Goal: Download file/media

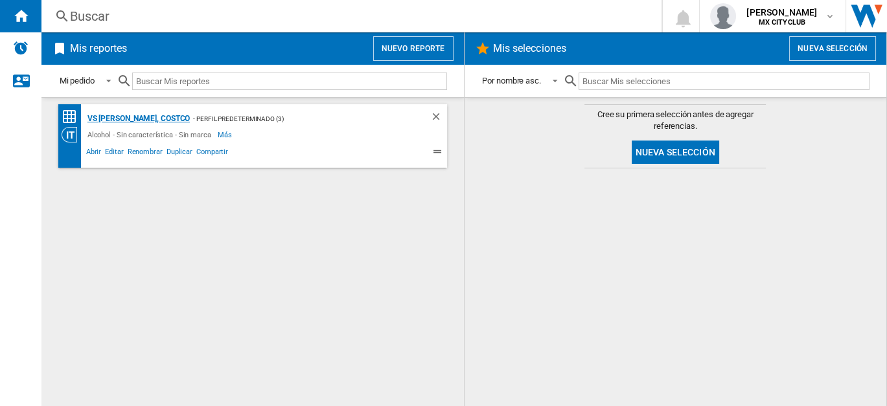
click at [144, 124] on div "VS [PERSON_NAME], COSTCO" at bounding box center [137, 119] width 106 height 16
click at [288, 146] on span at bounding box center [314, 154] width 168 height 16
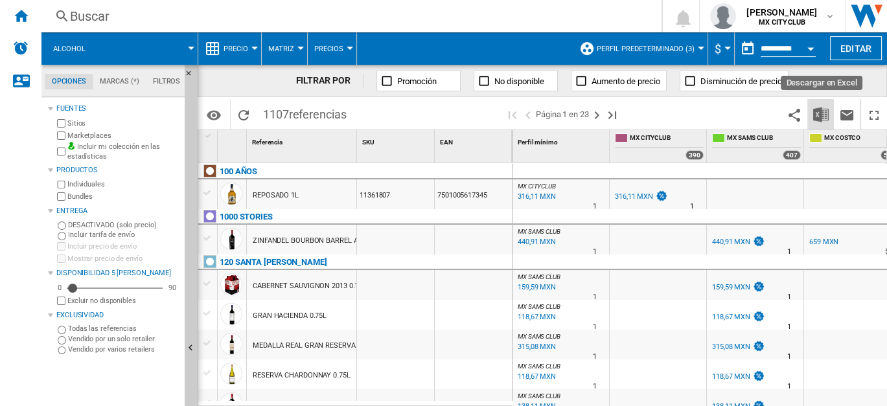
click at [825, 111] on img "Descargar en Excel" at bounding box center [821, 115] width 16 height 16
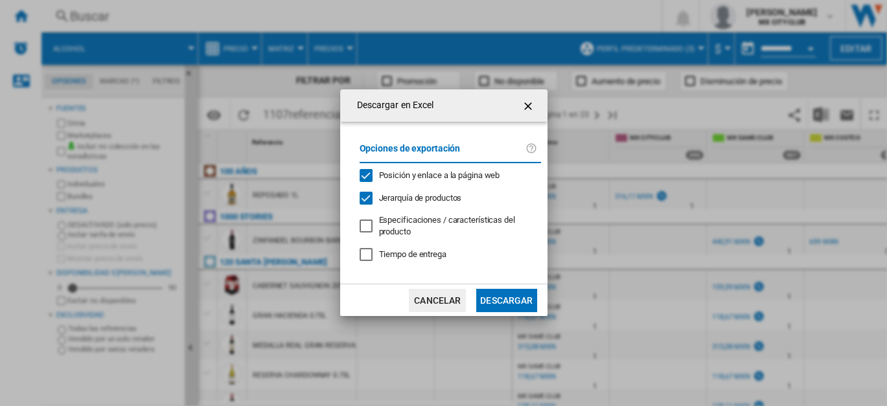
click at [417, 236] on div "Especificaciones / características del producto" at bounding box center [455, 225] width 152 height 23
click at [499, 302] on button "Descargar" at bounding box center [506, 300] width 60 height 23
